Goal: Information Seeking & Learning: Learn about a topic

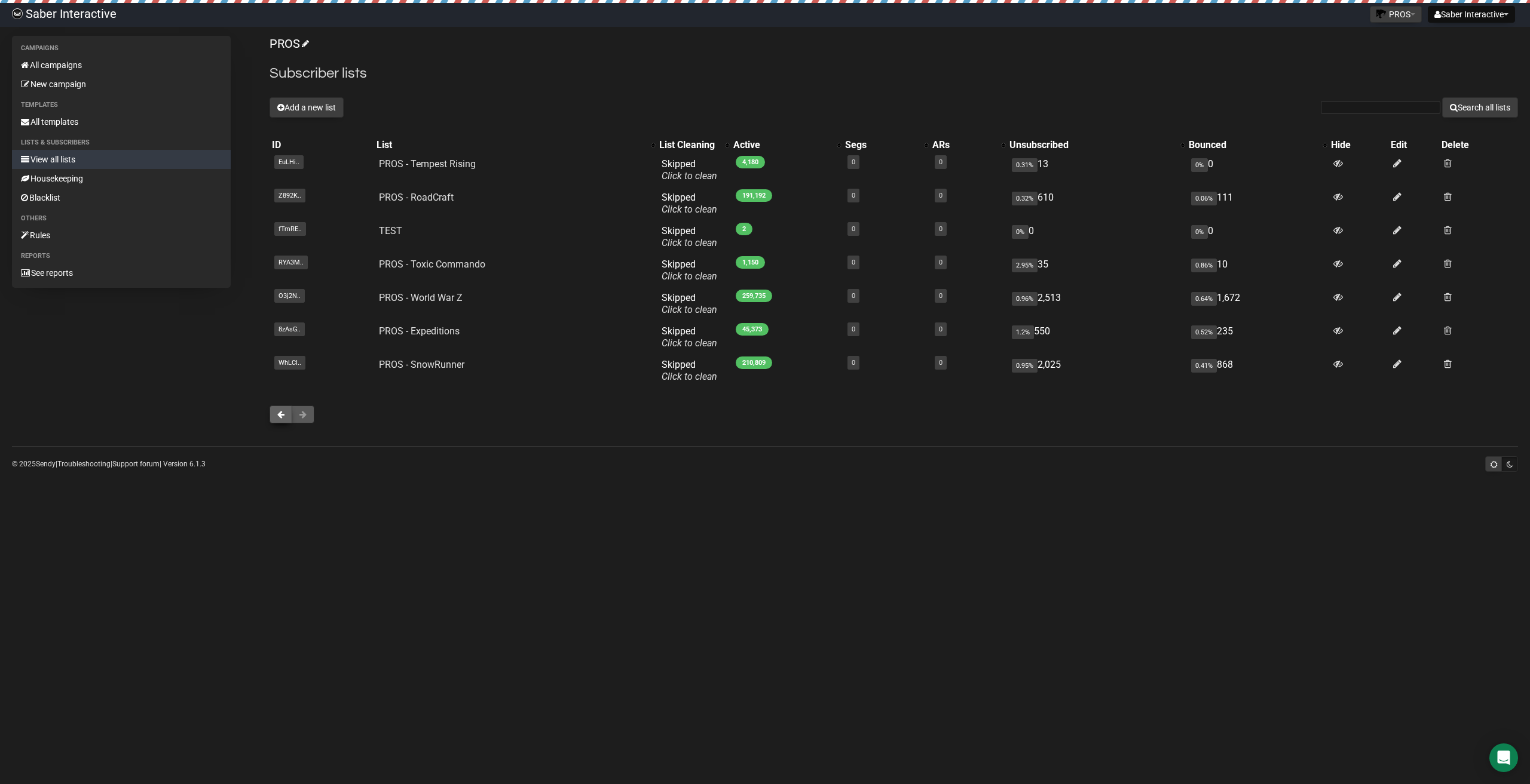
click at [282, 415] on span at bounding box center [281, 414] width 7 height 8
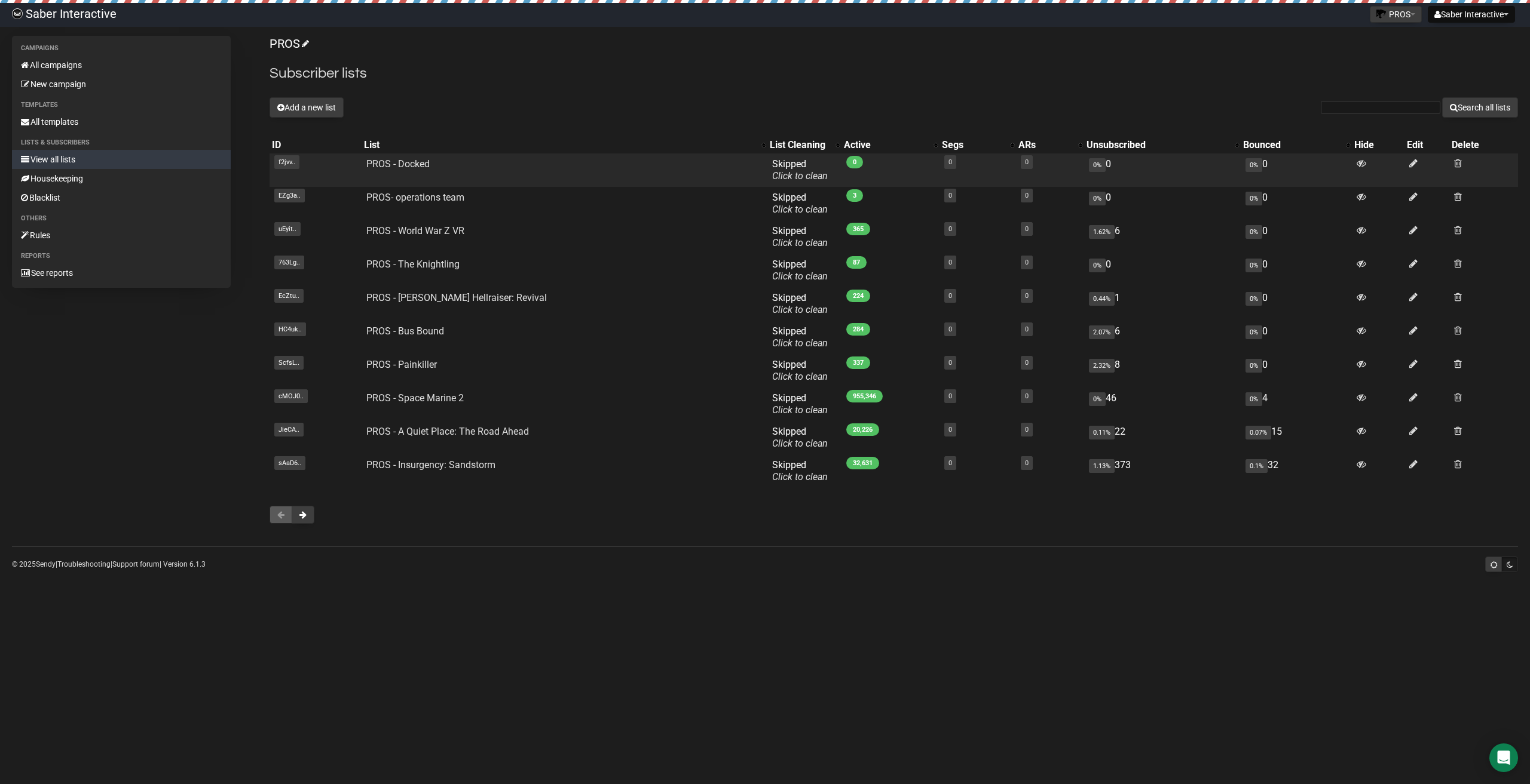
click at [421, 169] on td "PROS - Docked" at bounding box center [564, 170] width 406 height 34
click at [425, 163] on link "PROS - Docked" at bounding box center [398, 163] width 64 height 11
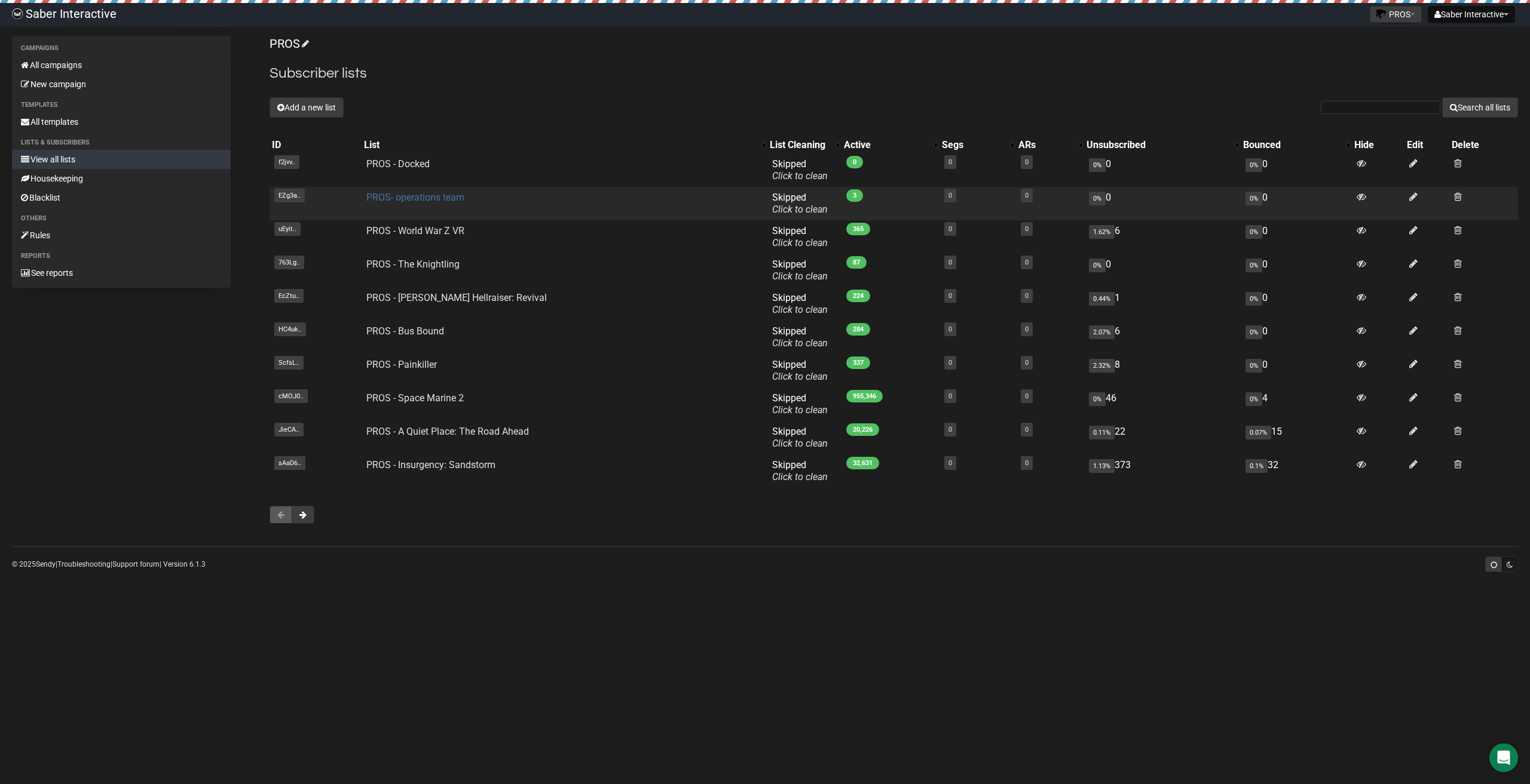
click at [439, 195] on link "PROS- operations team" at bounding box center [415, 197] width 98 height 11
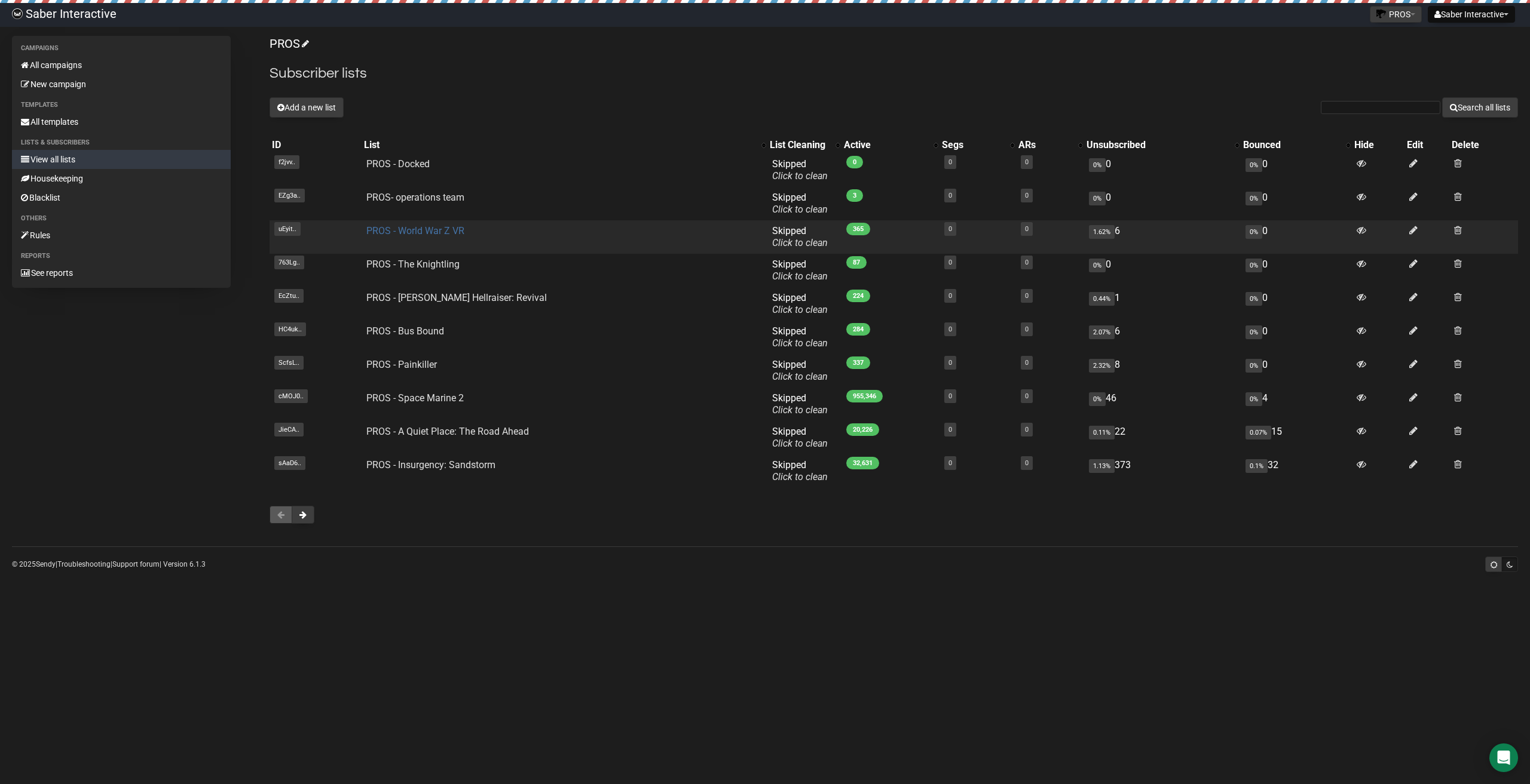
click at [405, 231] on link "PROS - World War Z VR" at bounding box center [415, 230] width 98 height 11
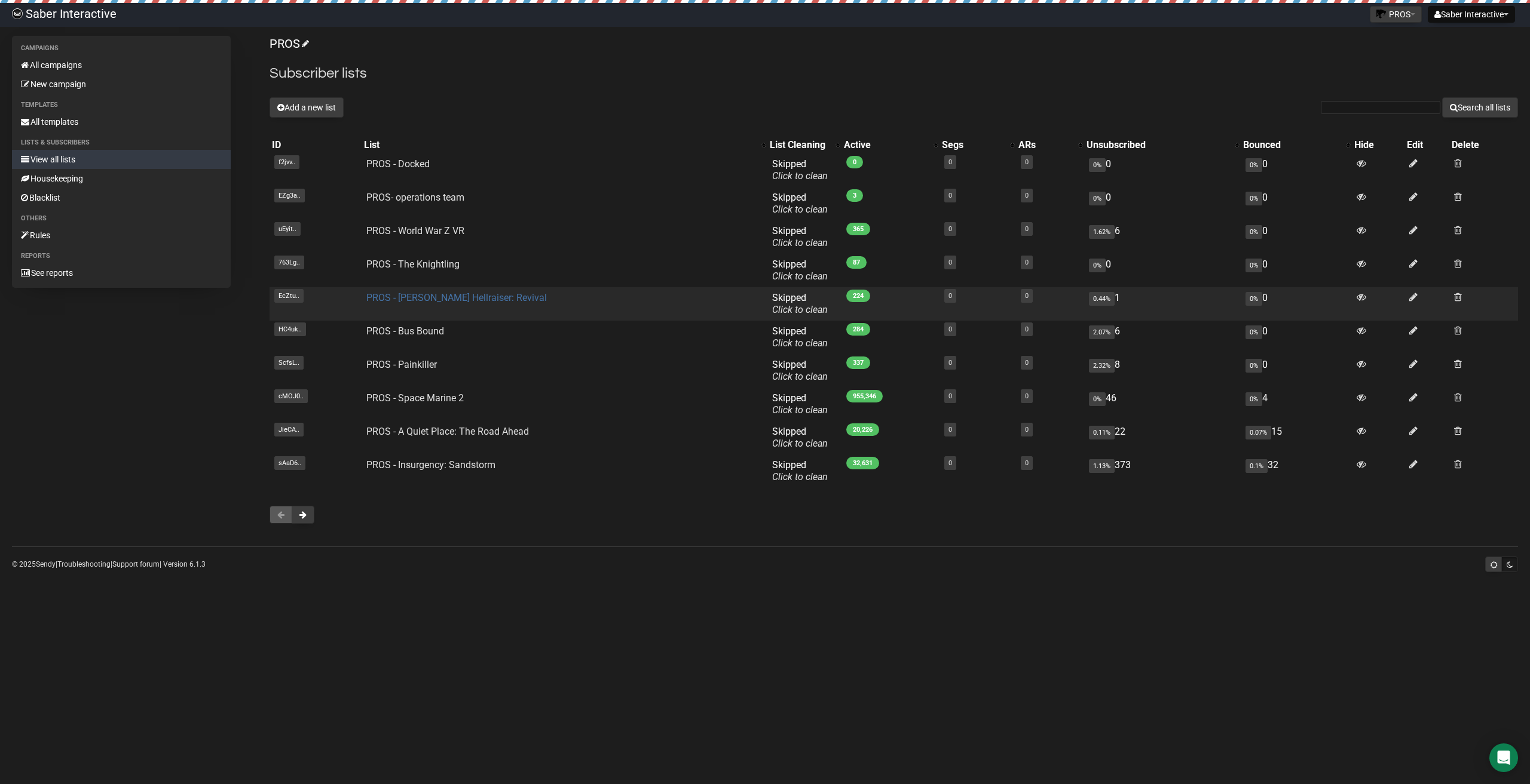
click at [432, 302] on link "PROS - [PERSON_NAME] Hellraiser: Revival" at bounding box center [456, 297] width 180 height 11
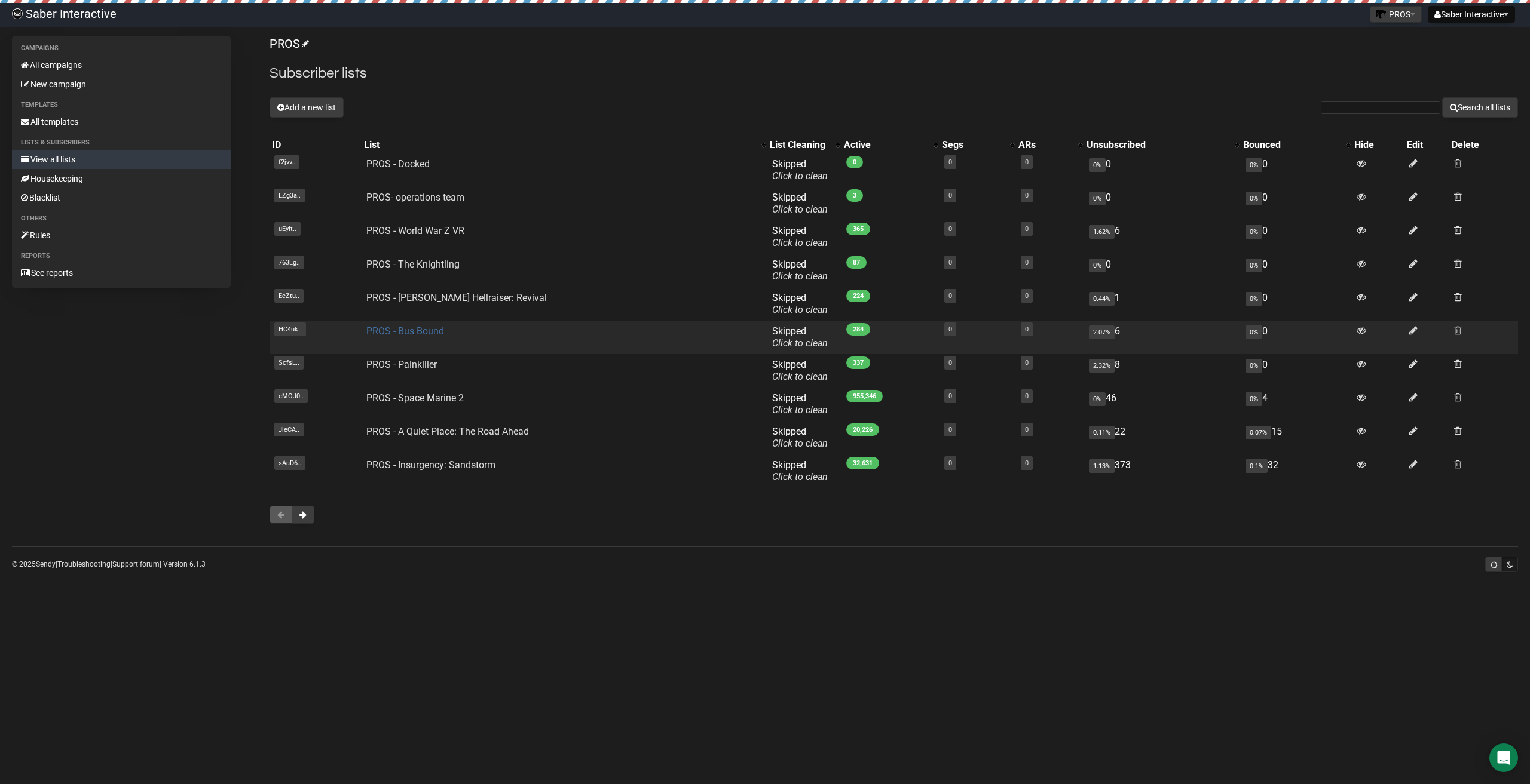
click at [426, 331] on link "PROS - Bus Bound" at bounding box center [405, 330] width 78 height 11
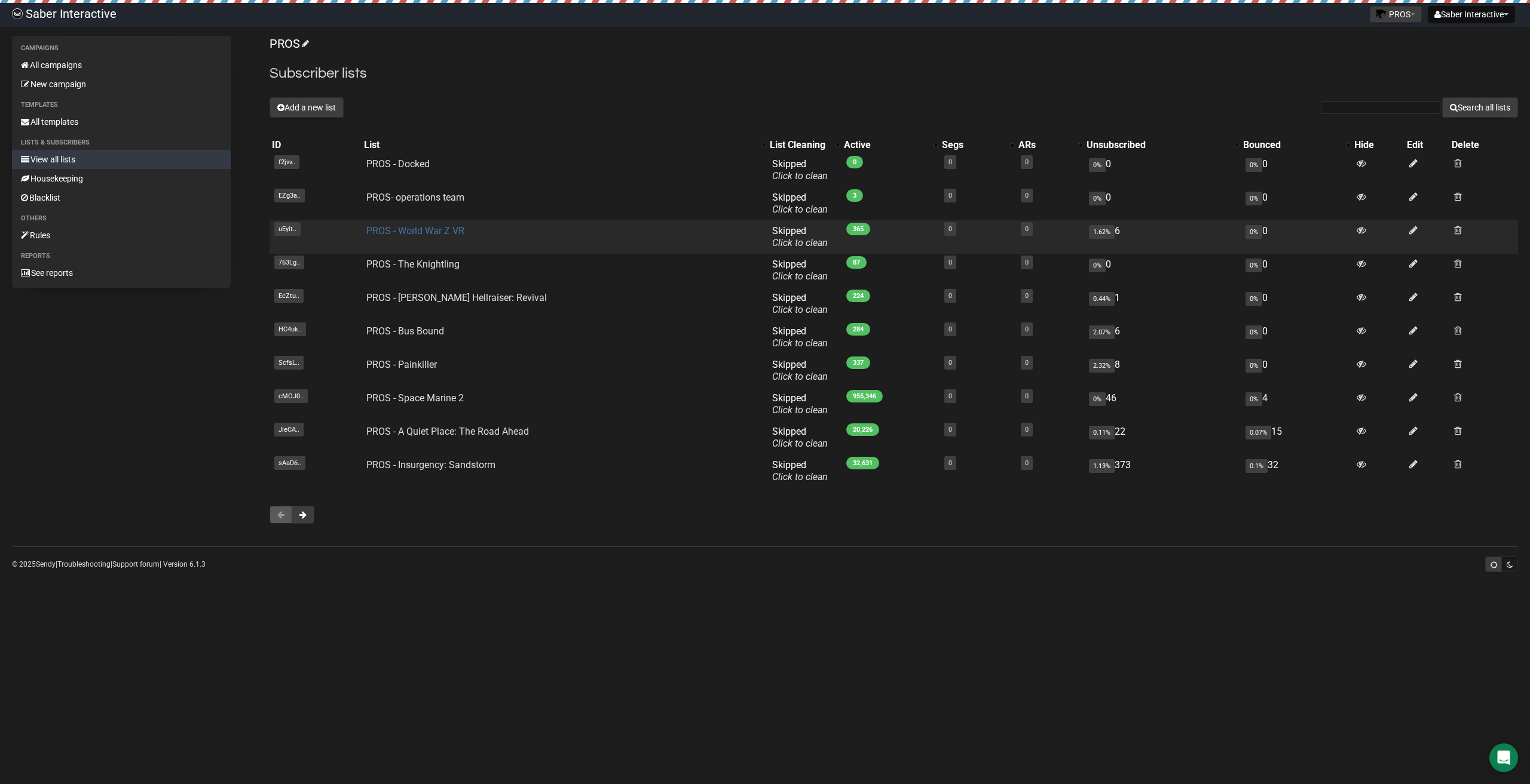
drag, startPoint x: 452, startPoint y: 237, endPoint x: 457, endPoint y: 233, distance: 6.4
click at [452, 236] on td "PROS - World War Z VR" at bounding box center [564, 238] width 406 height 34
click at [458, 233] on link "PROS - World War Z VR" at bounding box center [415, 230] width 98 height 11
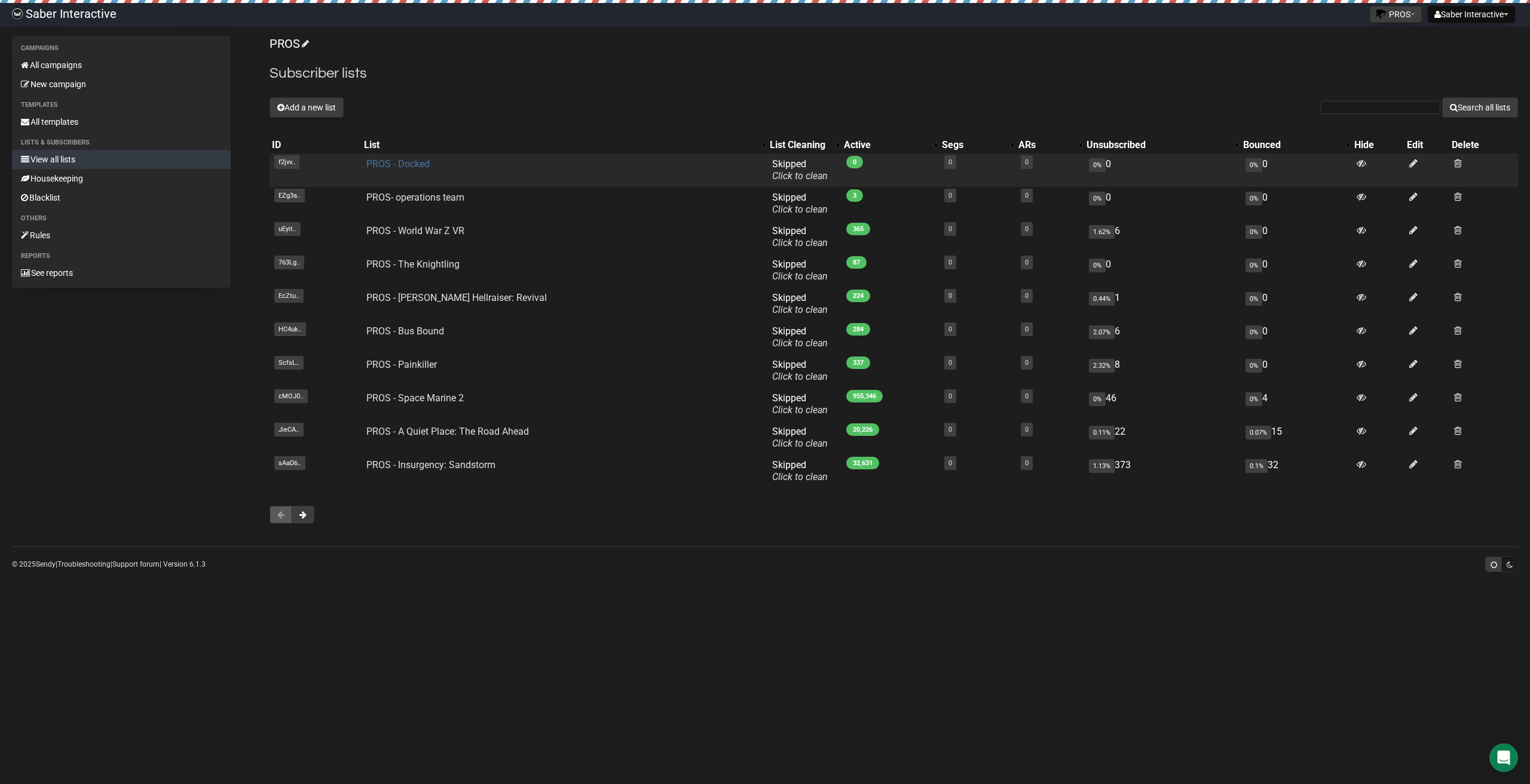
click at [415, 159] on link "PROS - Docked" at bounding box center [398, 163] width 64 height 11
